Goal: Navigation & Orientation: Understand site structure

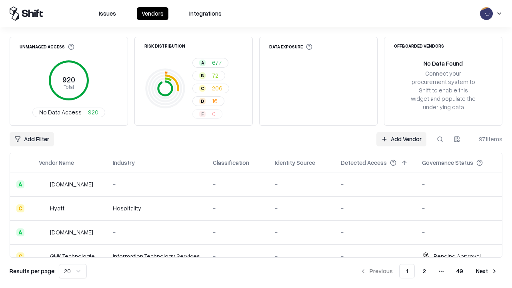
click at [457, 139] on html "Issues Vendors Integrations Unmanaged Access 920 Total No Data Access 920 Risk …" at bounding box center [256, 144] width 512 height 288
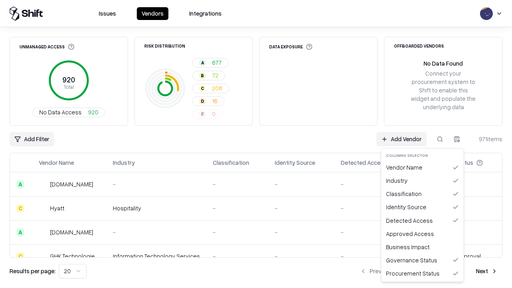
click at [256, 144] on html "Issues Vendors Integrations Unmanaged Access 920 Total No Data Access 920 Risk …" at bounding box center [256, 144] width 512 height 288
click at [457, 139] on html "Issues Vendors Integrations Unmanaged Access 920 Total No Data Access 920 Risk …" at bounding box center [256, 144] width 512 height 288
click at [422, 167] on div "Vendor Name" at bounding box center [422, 167] width 79 height 13
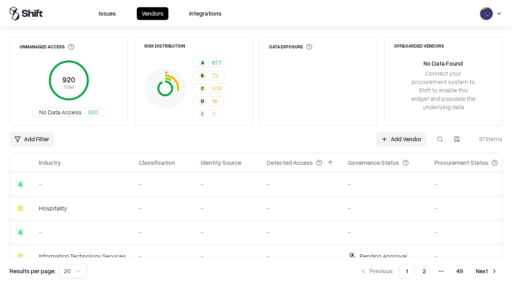
click at [457, 139] on html "Issues Vendors Integrations Unmanaged Access 920 Total No Data Access 920 Risk …" at bounding box center [256, 144] width 512 height 288
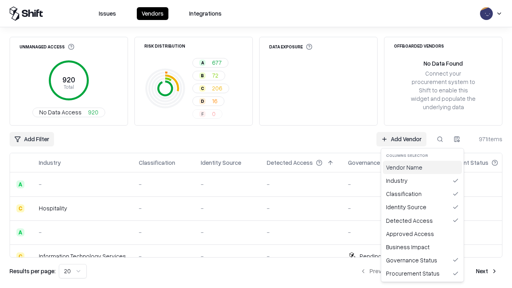
click at [422, 167] on div "Vendor Name" at bounding box center [422, 167] width 79 height 13
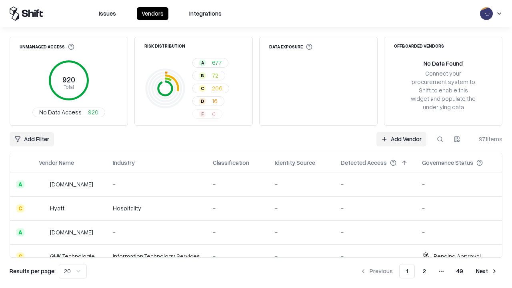
click at [457, 139] on html "Issues Vendors Integrations Unmanaged Access 920 Total No Data Access 920 Risk …" at bounding box center [256, 144] width 512 height 288
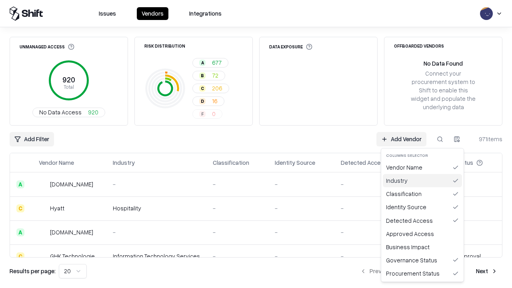
click at [422, 180] on div "Industry" at bounding box center [422, 180] width 79 height 13
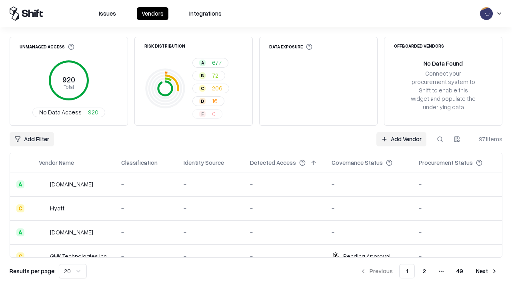
click at [457, 139] on html "Issues Vendors Integrations Unmanaged Access 920 Total No Data Access 920 Risk …" at bounding box center [256, 144] width 512 height 288
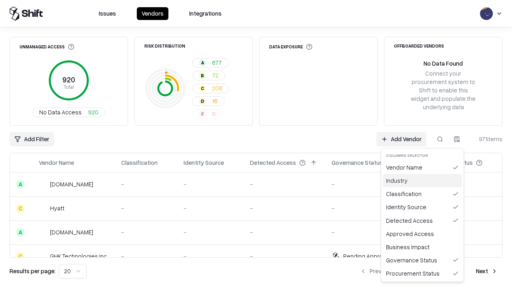
click at [422, 180] on div "Industry" at bounding box center [422, 180] width 79 height 13
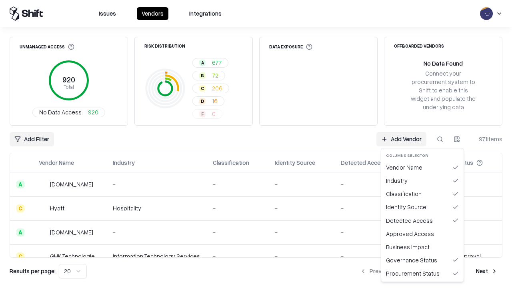
click at [457, 139] on html "Issues Vendors Integrations Unmanaged Access 920 Total No Data Access 920 Risk …" at bounding box center [256, 144] width 512 height 288
click at [422, 194] on div "Classification" at bounding box center [422, 193] width 79 height 13
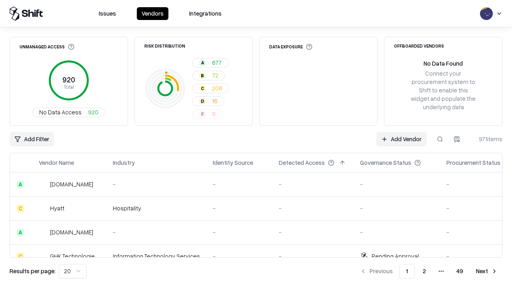
click at [457, 139] on html "Issues Vendors Integrations Unmanaged Access 920 Total No Data Access 920 Risk …" at bounding box center [256, 144] width 512 height 288
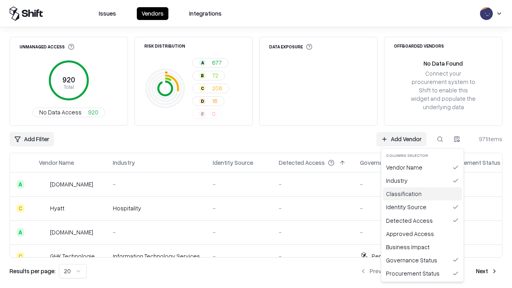
click at [422, 194] on div "Classification" at bounding box center [422, 193] width 79 height 13
click at [457, 139] on html "Issues Vendors Integrations Unmanaged Access 920 Total No Data Access 920 Risk …" at bounding box center [256, 144] width 512 height 288
click at [422, 207] on div "Identity Source" at bounding box center [422, 206] width 79 height 13
